Goal: Find specific page/section: Find specific page/section

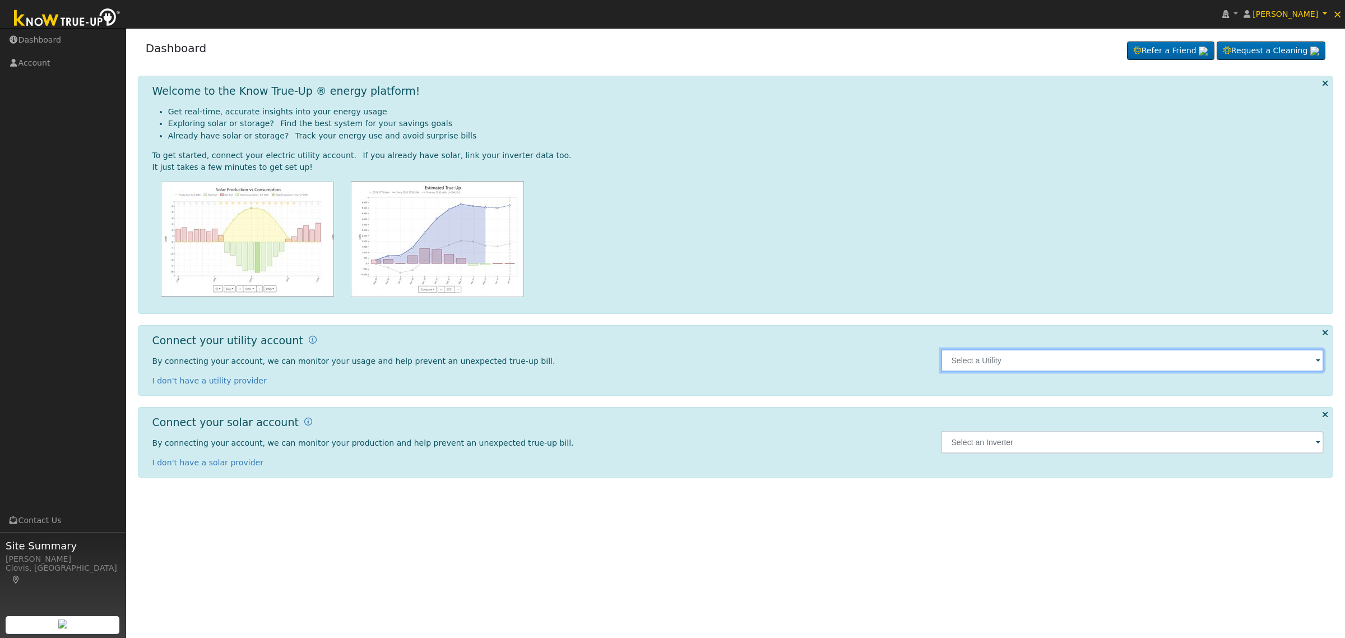
click at [1314, 356] on input "text" at bounding box center [1132, 360] width 383 height 22
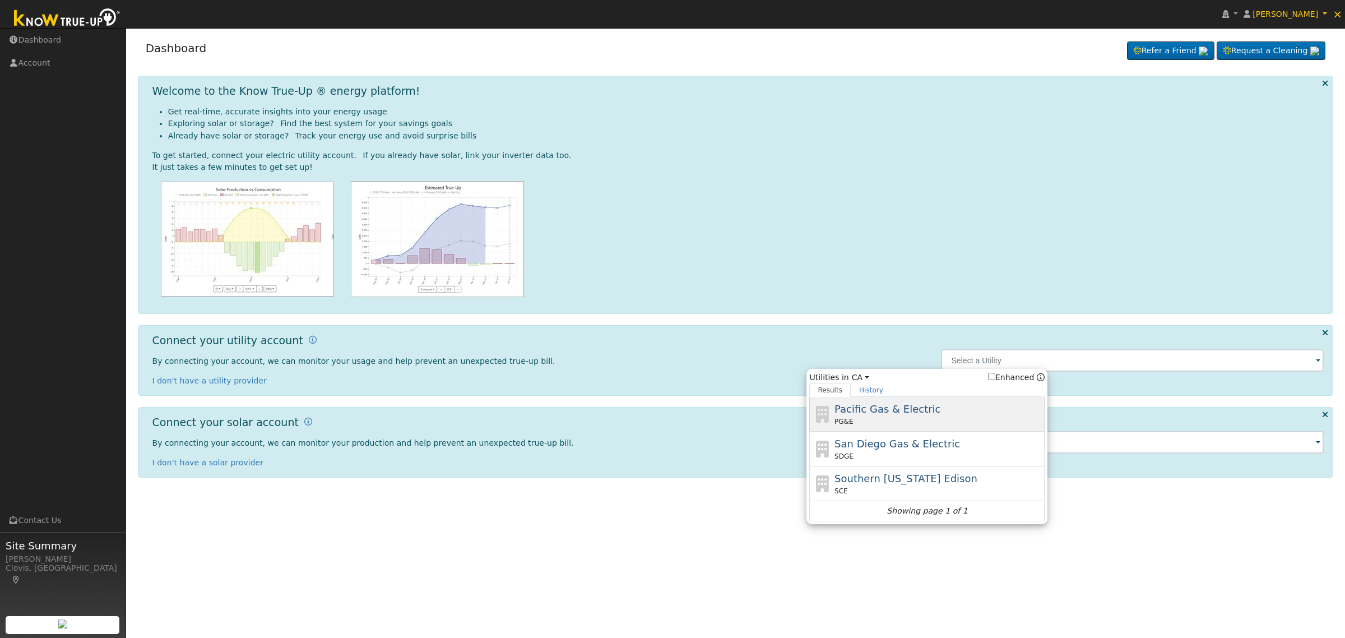
click at [901, 421] on div "PG&E" at bounding box center [939, 421] width 208 height 10
type input "PG&E"
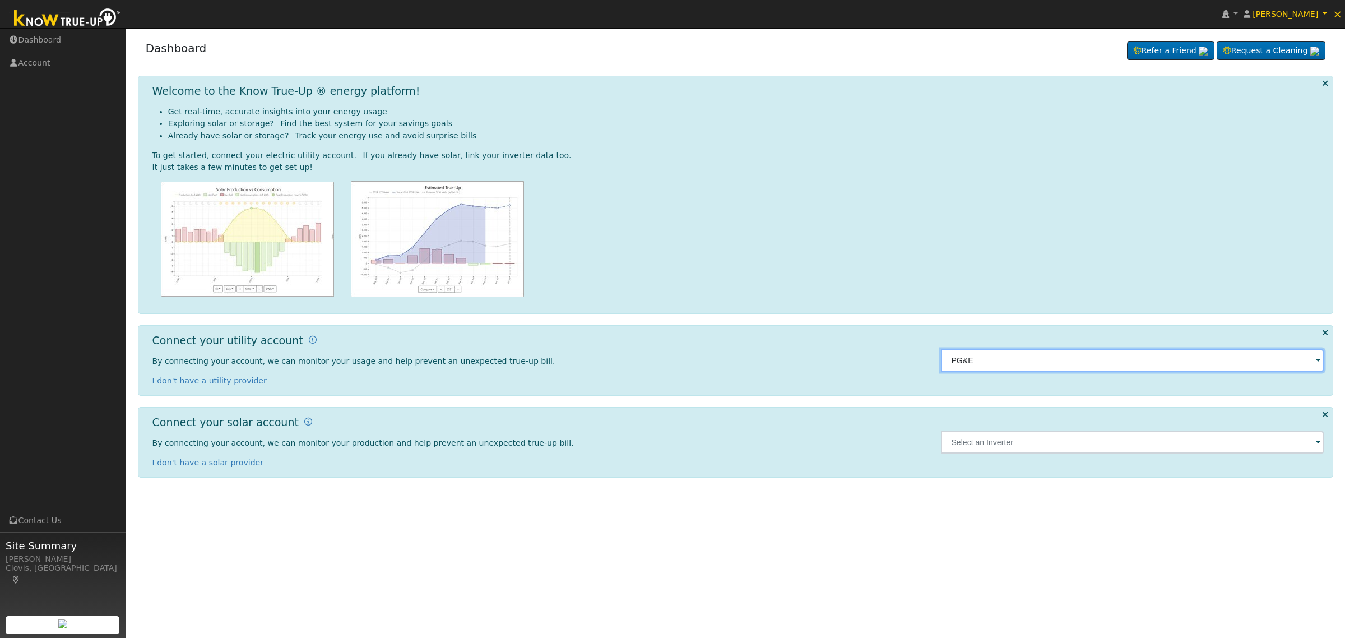
click at [1206, 364] on input "PG&E" at bounding box center [1132, 360] width 383 height 22
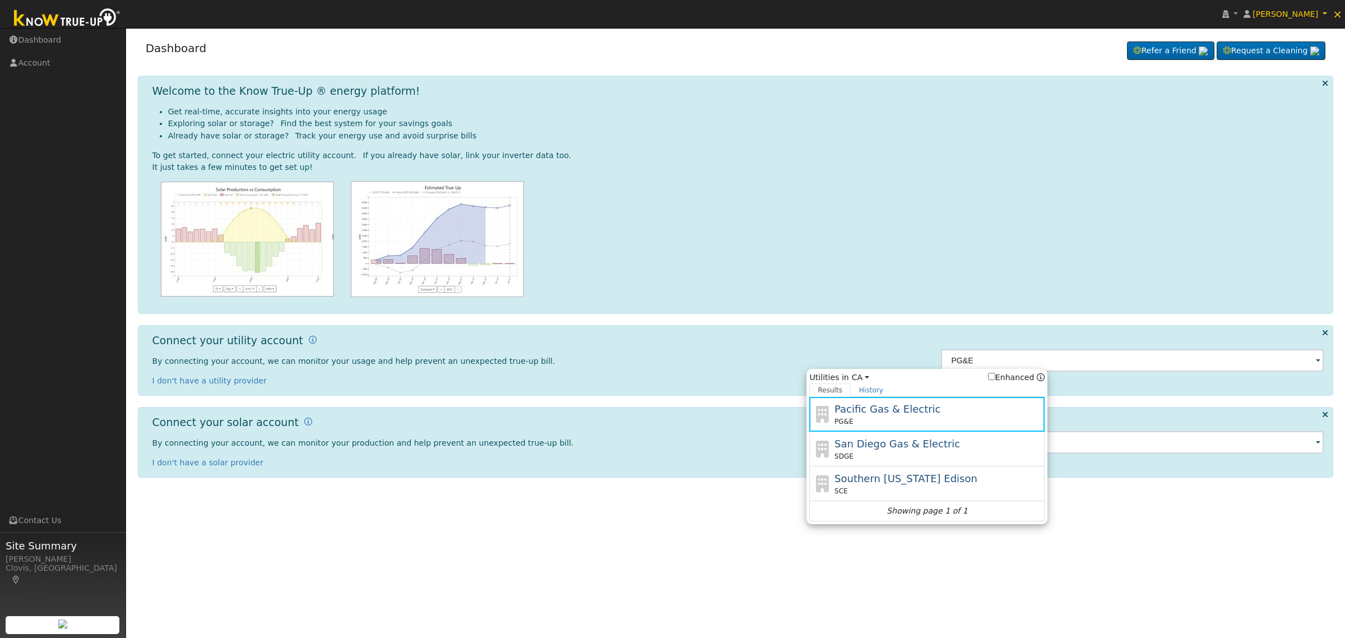
click at [915, 410] on span "Pacific Gas & Electric" at bounding box center [888, 409] width 106 height 12
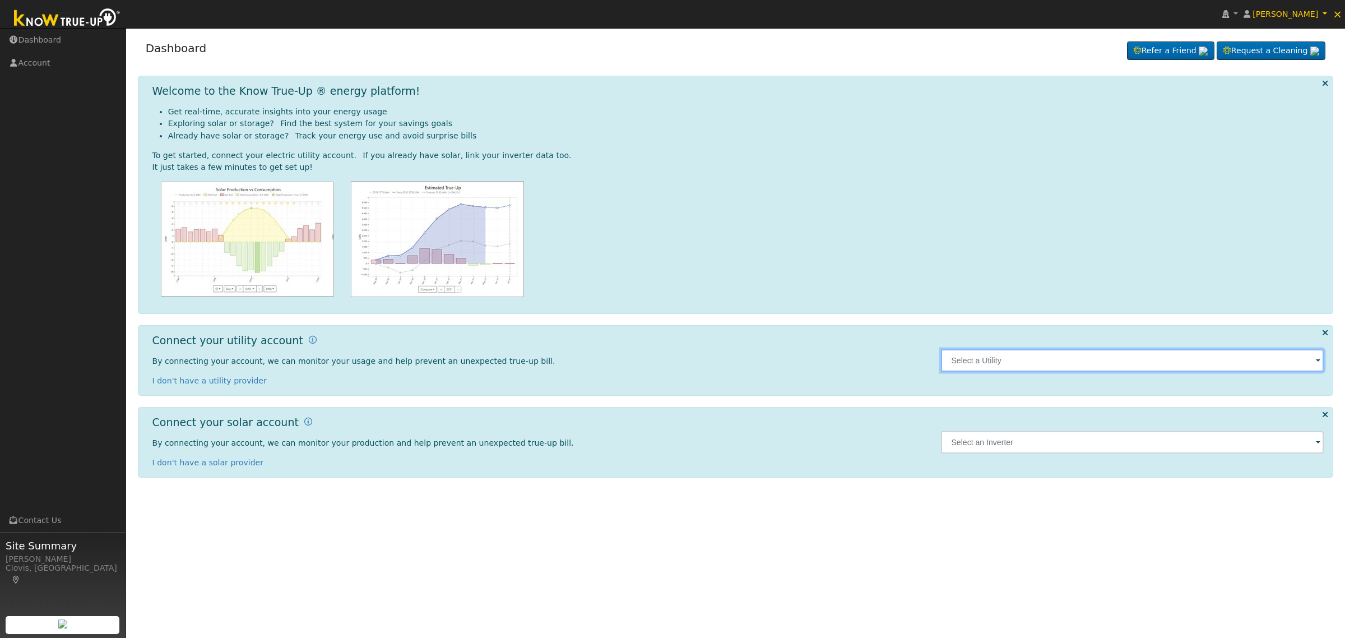
click at [1267, 364] on input "text" at bounding box center [1132, 360] width 383 height 22
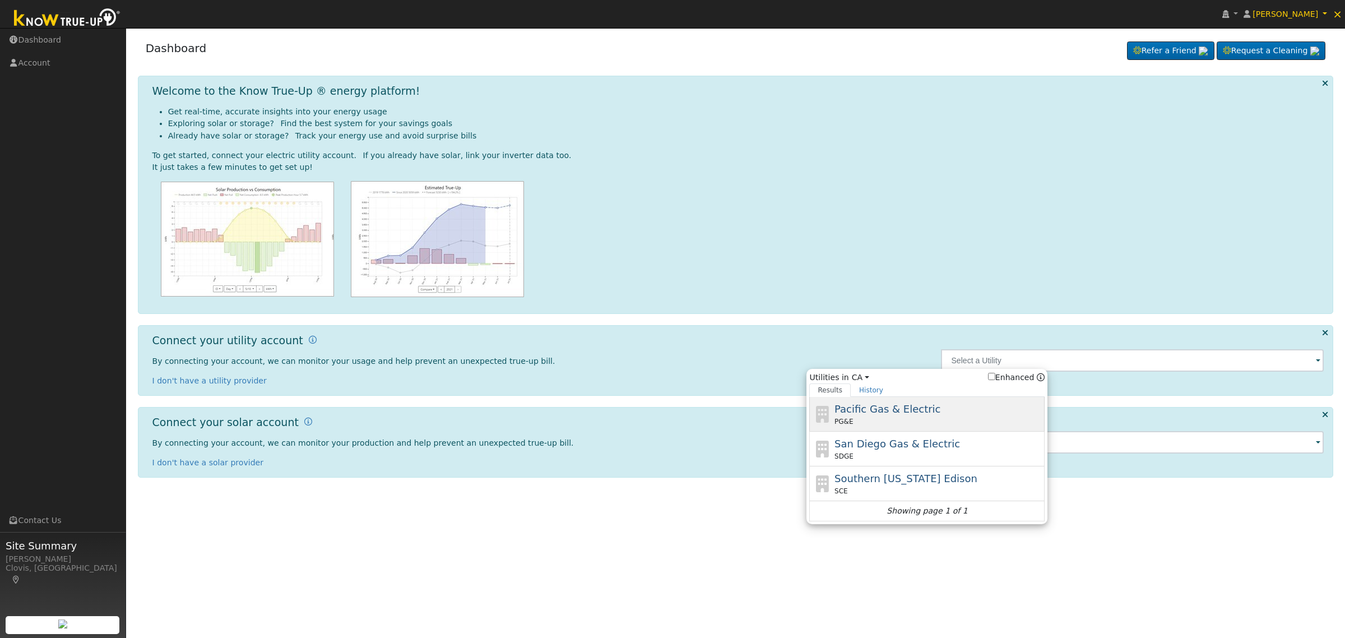
click at [856, 414] on span "Pacific Gas & Electric" at bounding box center [888, 409] width 106 height 12
type input "PG&E"
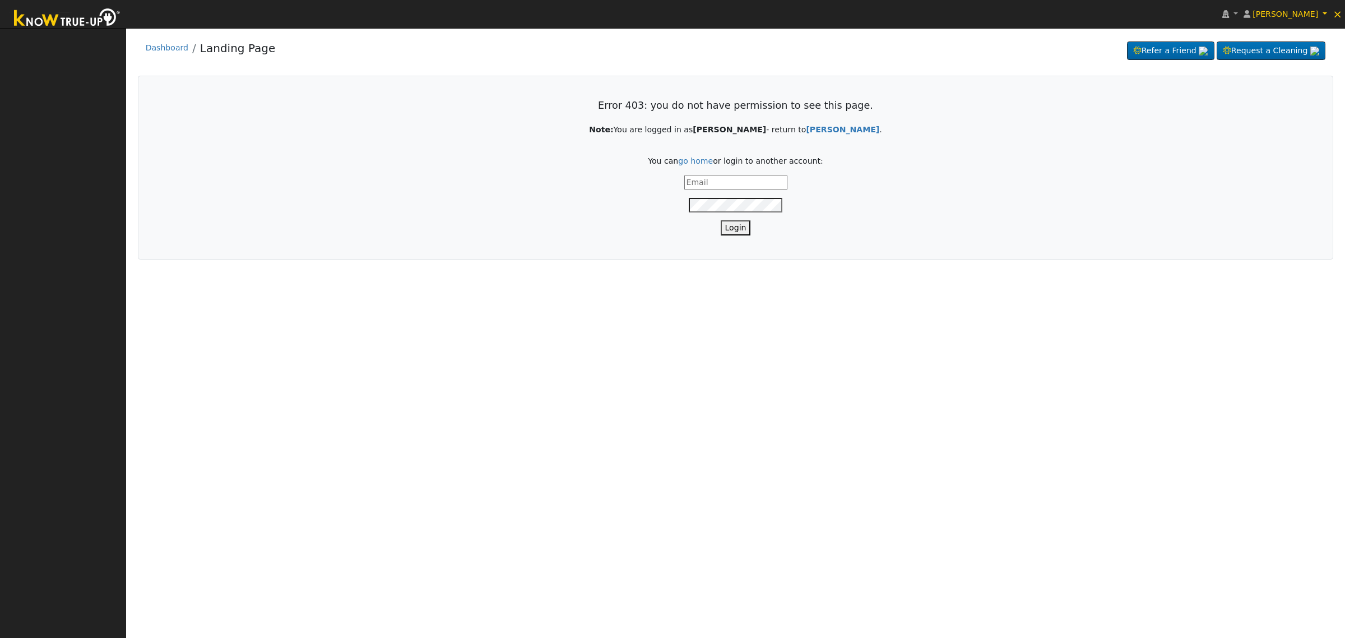
click at [725, 180] on input "text" at bounding box center [735, 182] width 103 height 15
type input "dgibby024@gmail.com"
click at [730, 222] on button "Login" at bounding box center [736, 227] width 30 height 15
